Goal: Book appointment/travel/reservation

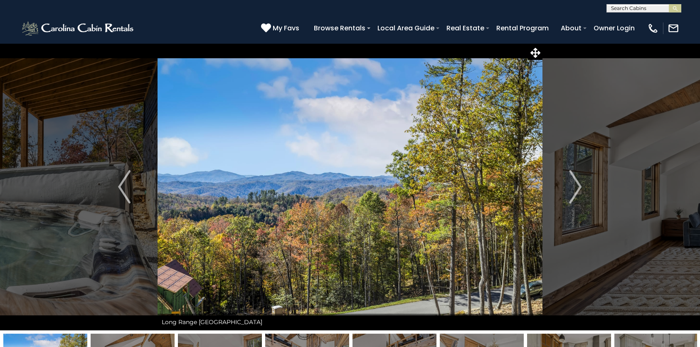
select select "*"
click at [573, 186] on img "Next" at bounding box center [575, 186] width 12 height 33
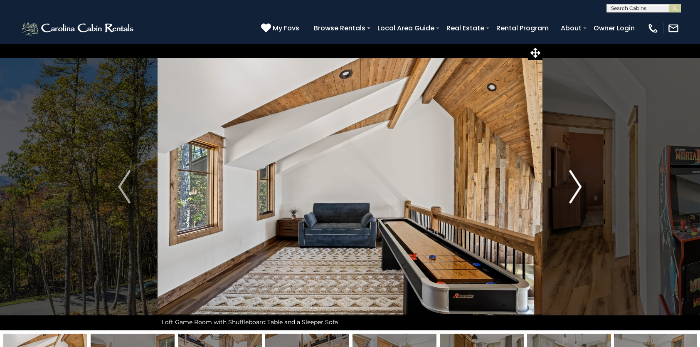
click at [573, 186] on img "Next" at bounding box center [575, 186] width 12 height 33
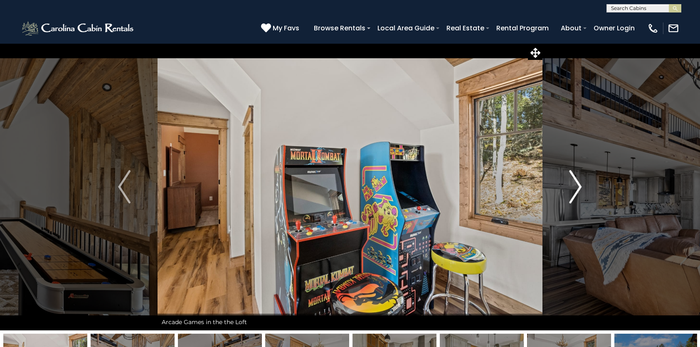
click at [573, 186] on img "Next" at bounding box center [575, 186] width 12 height 33
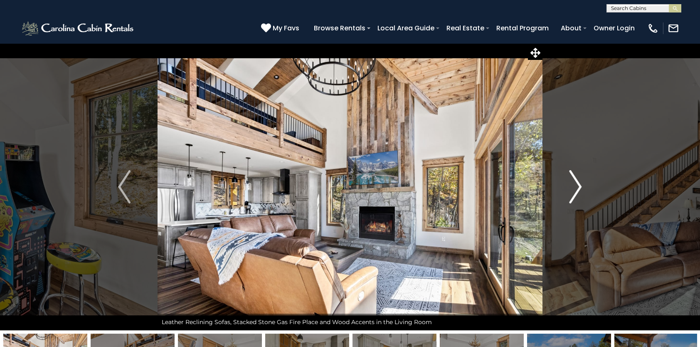
click at [573, 186] on img "Next" at bounding box center [575, 186] width 12 height 33
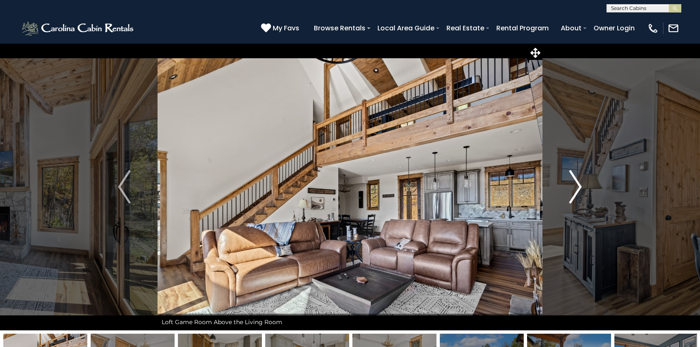
click at [573, 186] on img "Next" at bounding box center [575, 186] width 12 height 33
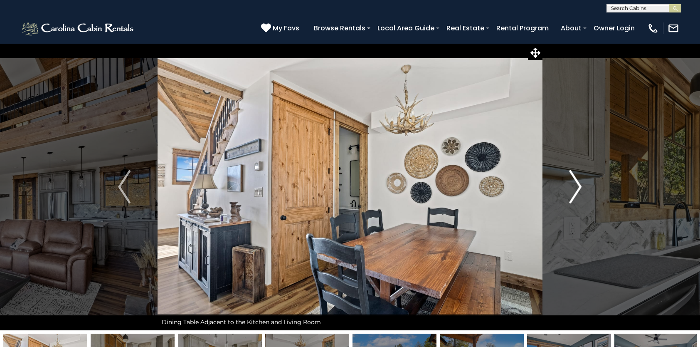
click at [573, 186] on img "Next" at bounding box center [575, 186] width 12 height 33
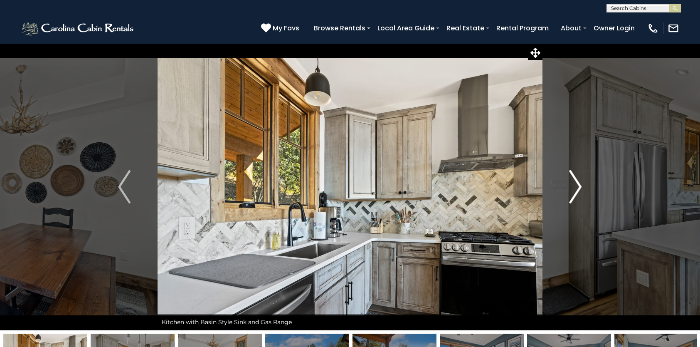
click at [573, 186] on img "Next" at bounding box center [575, 186] width 12 height 33
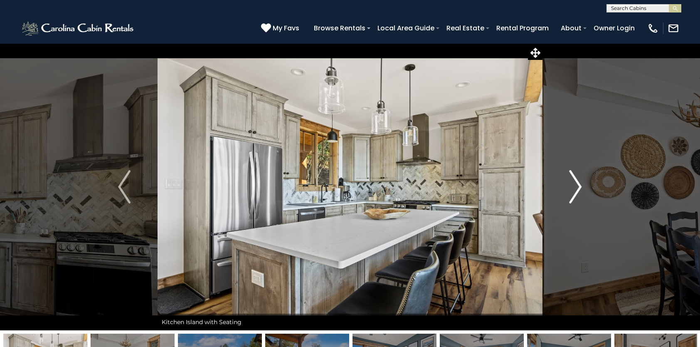
click at [573, 186] on img "Next" at bounding box center [575, 186] width 12 height 33
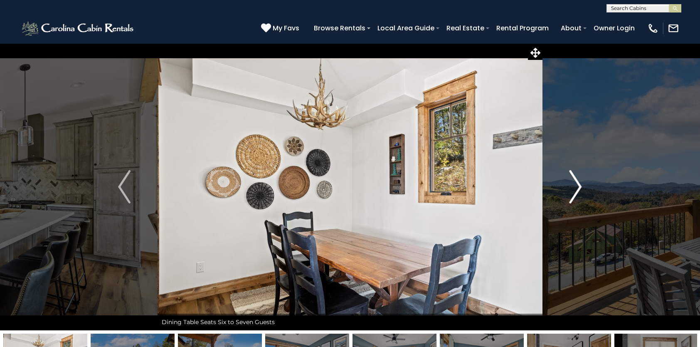
click at [573, 186] on img "Next" at bounding box center [575, 186] width 12 height 33
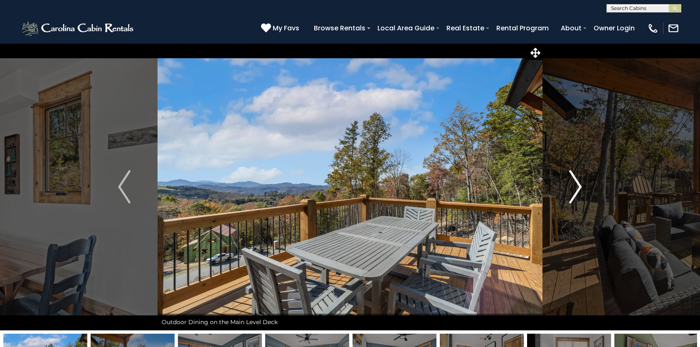
click at [573, 186] on img "Next" at bounding box center [575, 186] width 12 height 33
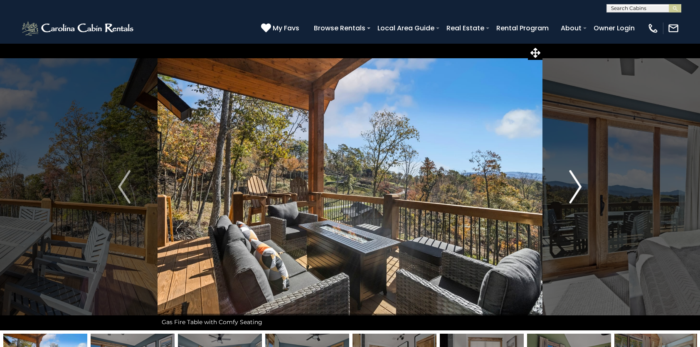
click at [573, 186] on img "Next" at bounding box center [575, 186] width 12 height 33
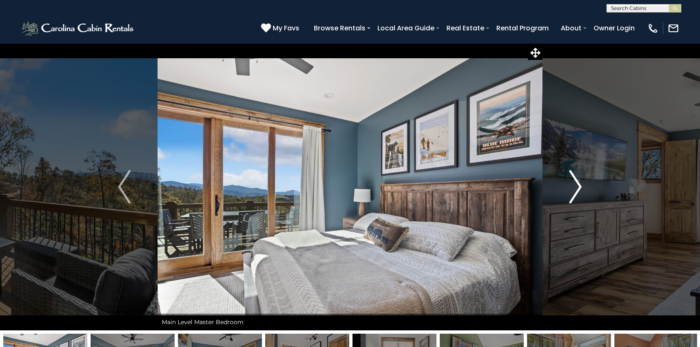
click at [573, 186] on img "Next" at bounding box center [575, 186] width 12 height 33
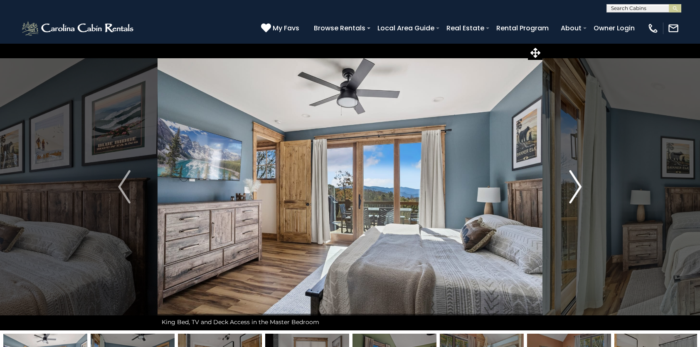
click at [573, 186] on img "Next" at bounding box center [575, 186] width 12 height 33
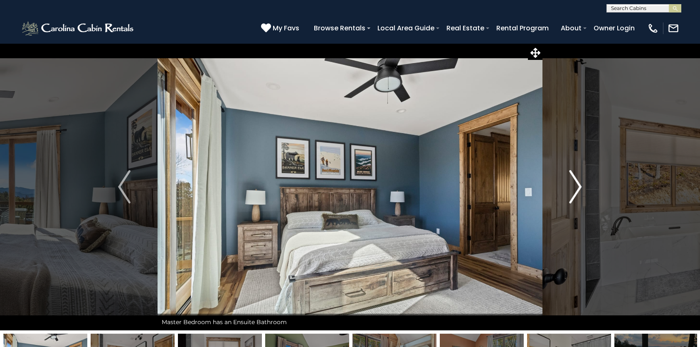
click at [573, 186] on img "Next" at bounding box center [575, 186] width 12 height 33
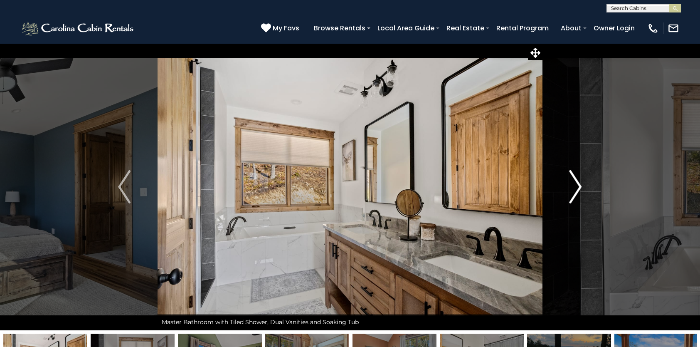
click at [573, 186] on img "Next" at bounding box center [575, 186] width 12 height 33
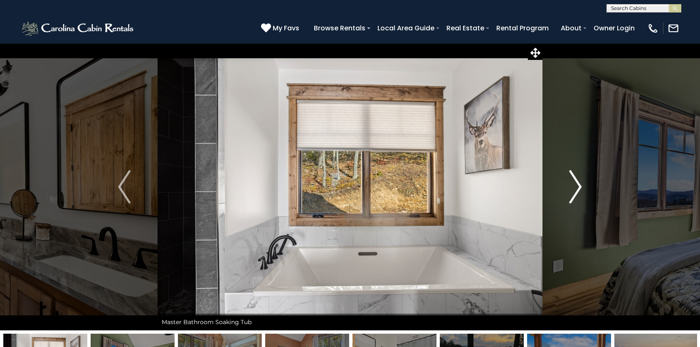
click at [573, 186] on img "Next" at bounding box center [575, 186] width 12 height 33
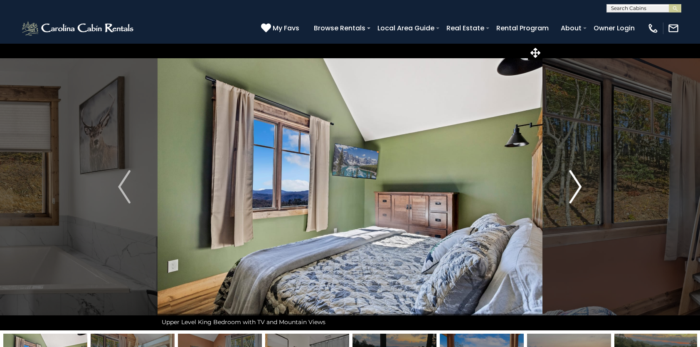
click at [573, 186] on img "Next" at bounding box center [575, 186] width 12 height 33
